Goal: Information Seeking & Learning: Learn about a topic

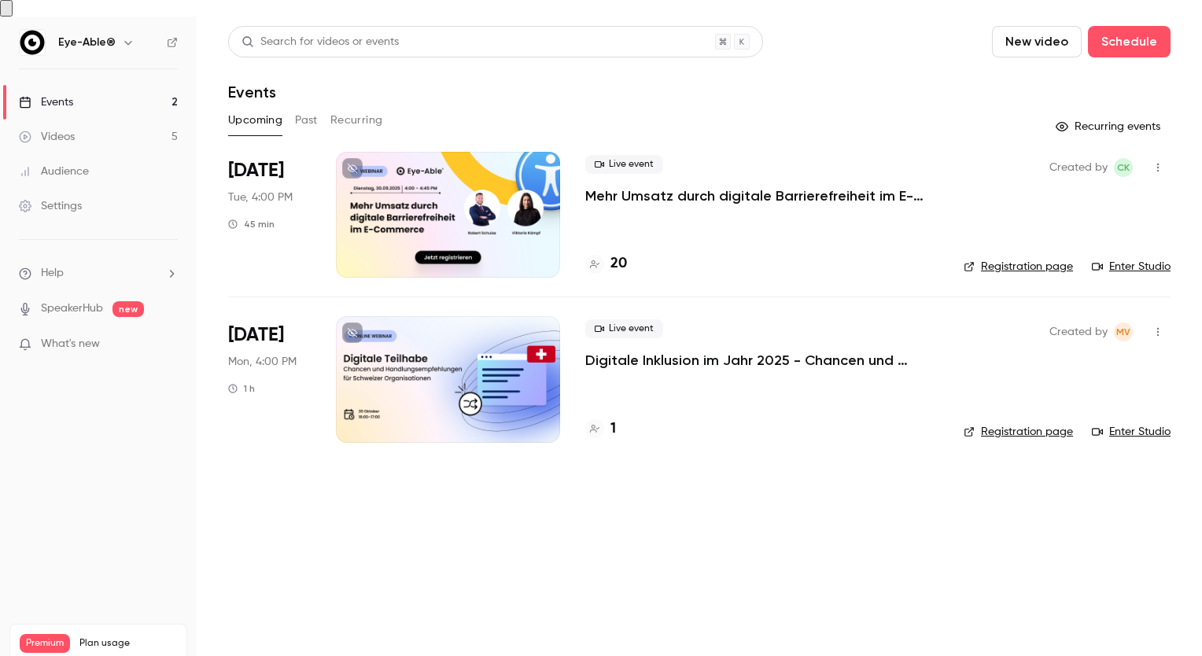
click at [771, 186] on p "Mehr Umsatz durch digitale Barrierefreiheit im E-Commerce" at bounding box center [761, 195] width 353 height 19
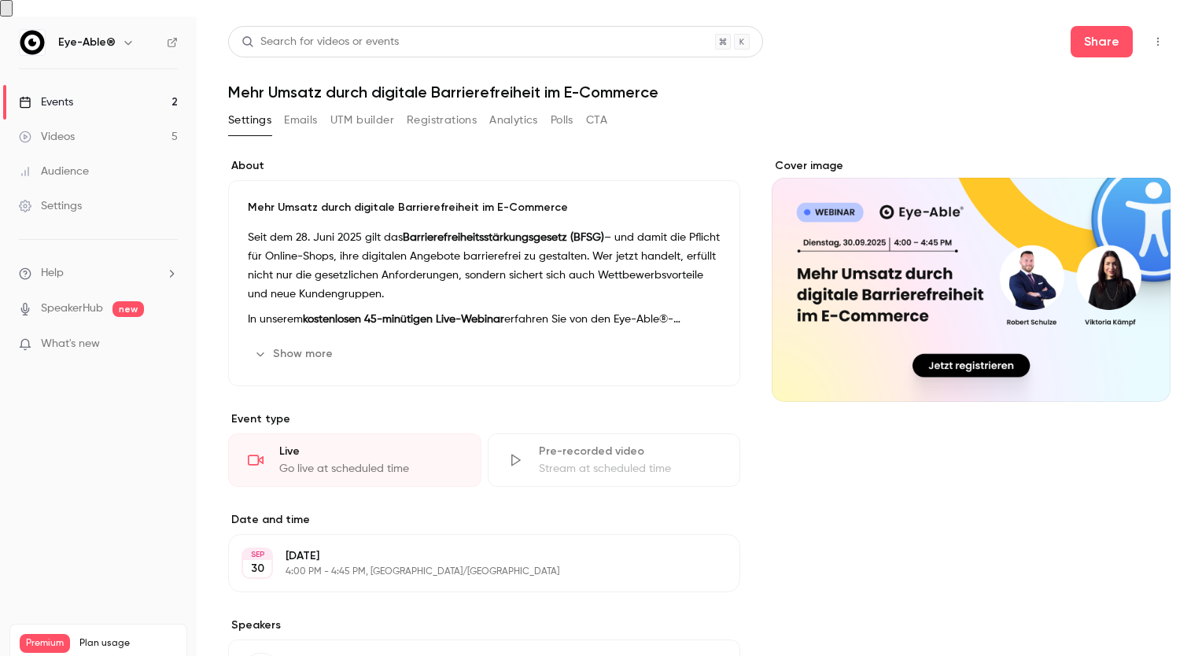
click at [442, 108] on button "Registrations" at bounding box center [442, 120] width 70 height 25
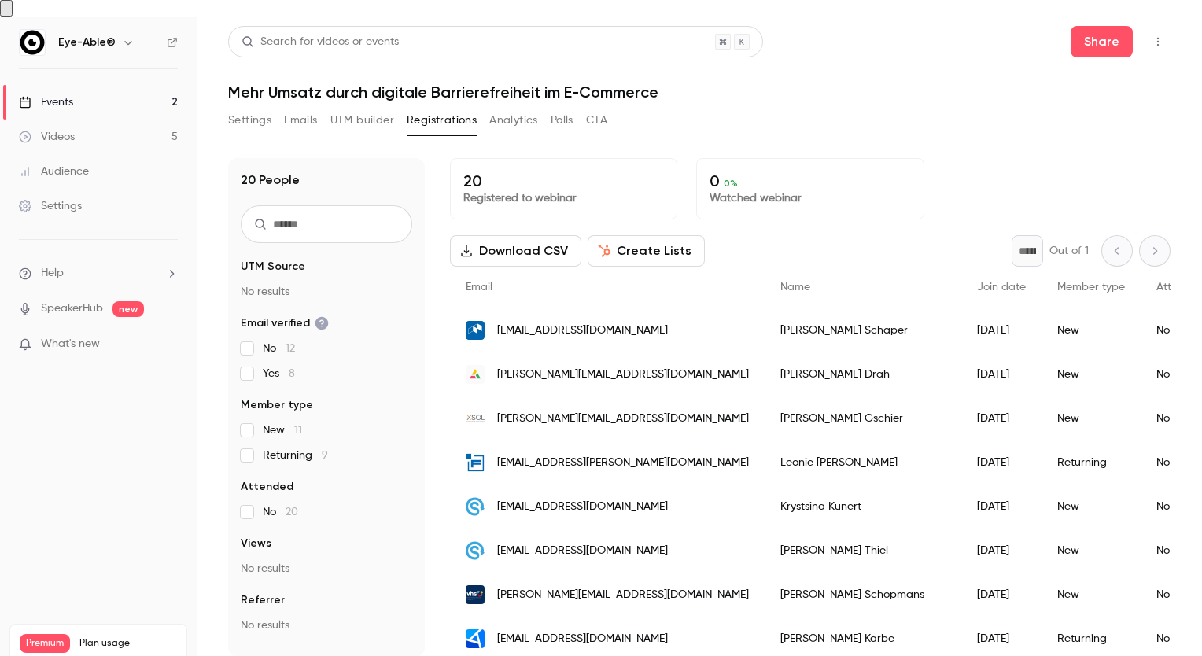
click at [499, 108] on button "Analytics" at bounding box center [513, 120] width 49 height 25
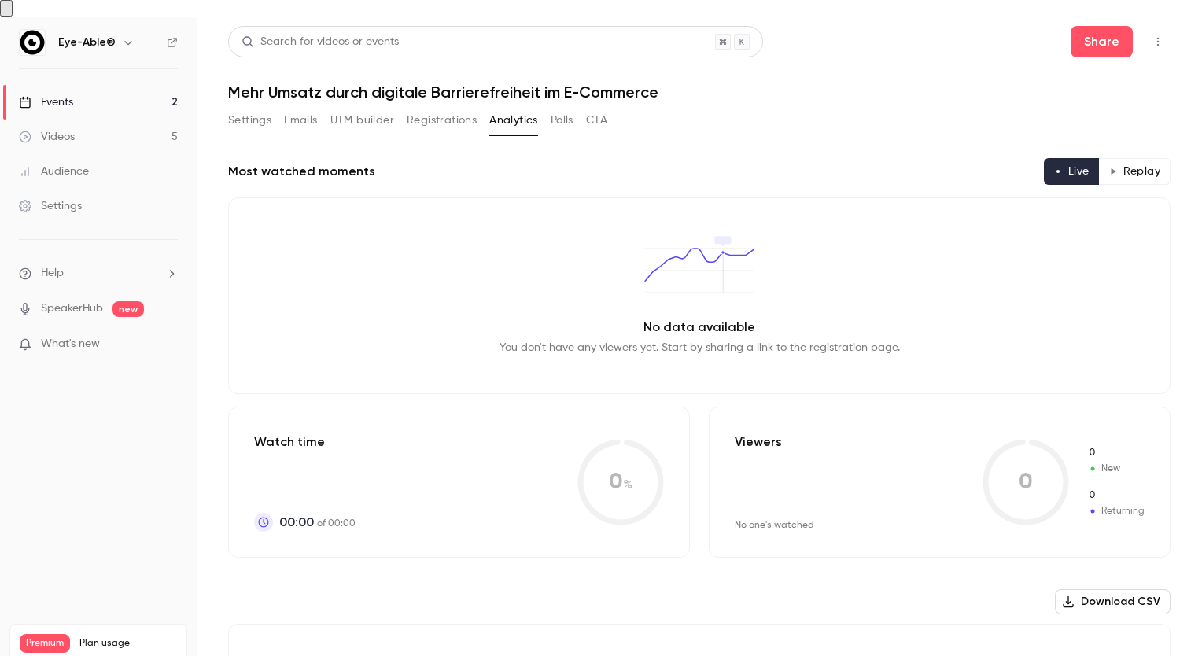
click at [264, 108] on button "Settings" at bounding box center [249, 120] width 43 height 25
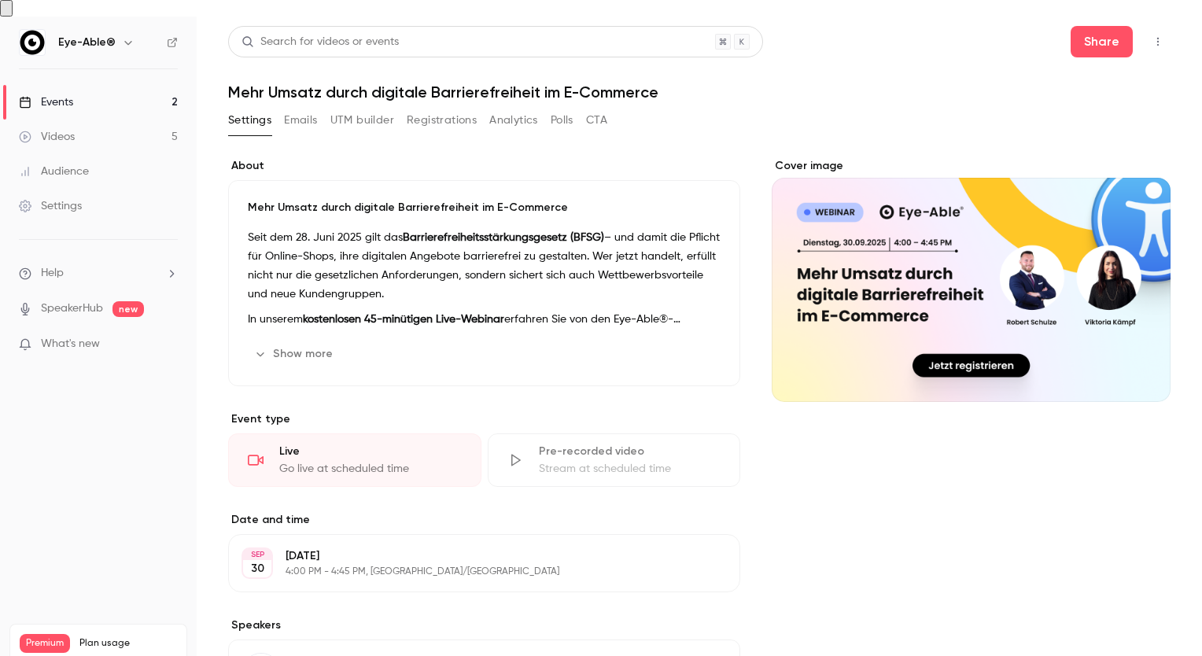
click at [316, 341] on button "Show more" at bounding box center [295, 353] width 94 height 25
